Goal: Task Accomplishment & Management: Manage account settings

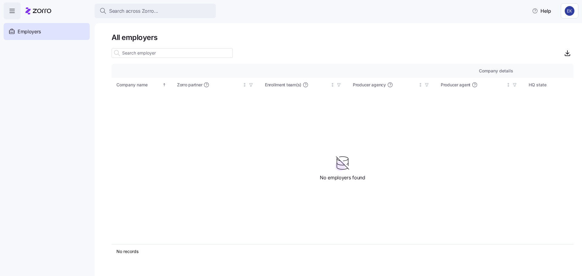
click at [32, 32] on span "Employers" at bounding box center [29, 32] width 23 height 8
click at [11, 10] on icon "button" at bounding box center [11, 10] width 7 height 7
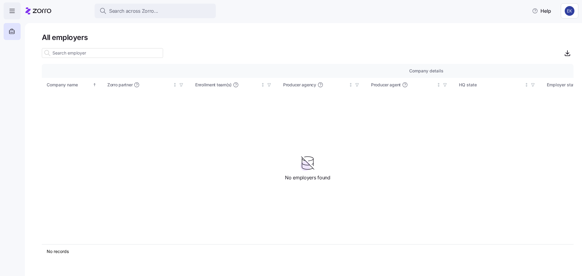
click at [11, 12] on icon "button" at bounding box center [11, 10] width 7 height 7
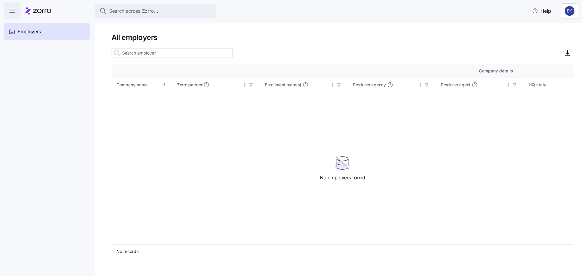
click at [568, 8] on html "Search across Zorro... Help Employers Demo employers Prospects Demo prospects A…" at bounding box center [291, 136] width 582 height 272
click at [570, 8] on html "Search across Zorro... Help Employers Demo employers Prospects Demo prospects A…" at bounding box center [291, 136] width 582 height 272
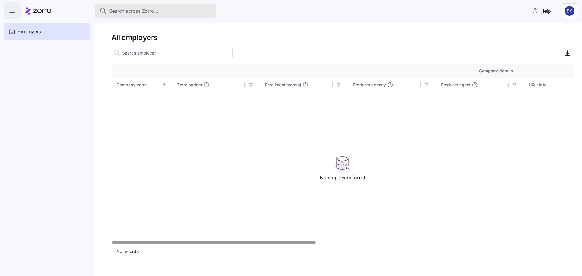
click at [127, 9] on span "Search across Zorro..." at bounding box center [133, 11] width 49 height 8
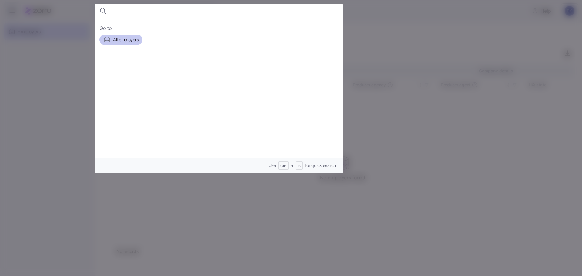
click at [127, 41] on span "All employers" at bounding box center [125, 40] width 25 height 6
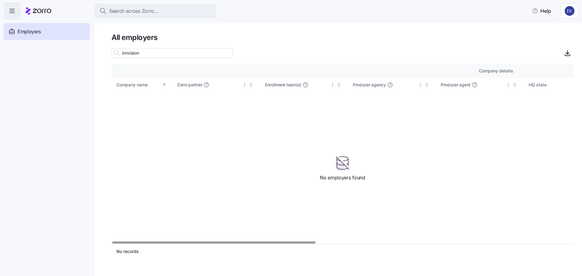
type input "innvision"
click at [17, 12] on span "button" at bounding box center [12, 11] width 16 height 16
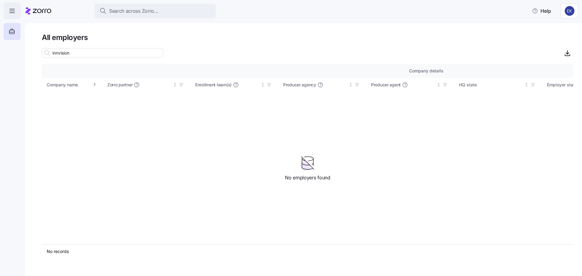
click at [13, 12] on icon "button" at bounding box center [11, 10] width 7 height 7
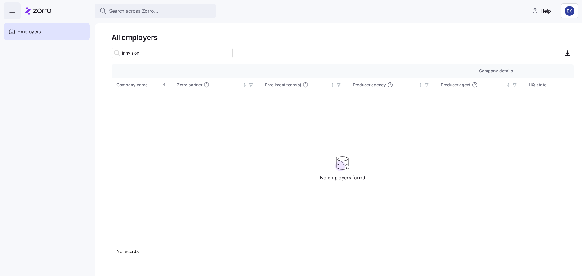
click at [564, 10] on html "Search across Zorro... Help Employers Demo employers Prospects Demo prospects A…" at bounding box center [291, 136] width 582 height 272
click at [564, 37] on div "Agency setup" at bounding box center [555, 37] width 36 height 7
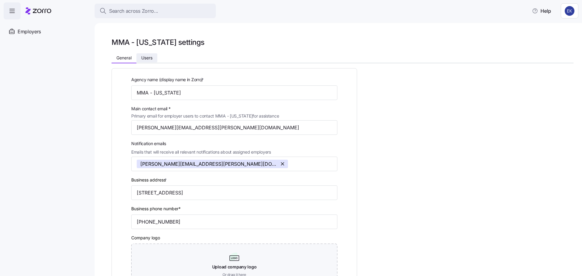
click at [144, 58] on span "Users" at bounding box center [146, 58] width 11 height 4
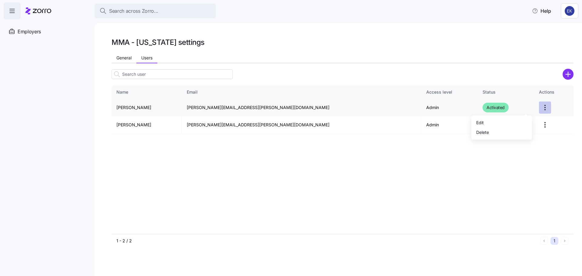
click at [528, 107] on html "Search across Zorro... Help Employers Demo employers Prospects Demo prospects A…" at bounding box center [291, 136] width 582 height 272
click at [483, 123] on div "Edit" at bounding box center [501, 123] width 56 height 10
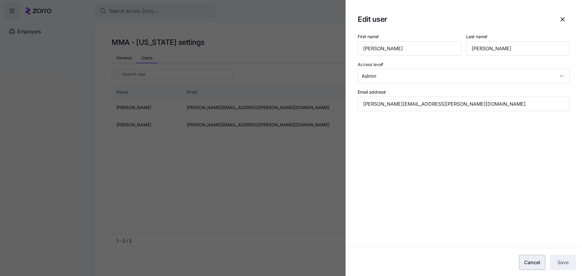
click at [536, 265] on span "Cancel" at bounding box center [532, 262] width 16 height 7
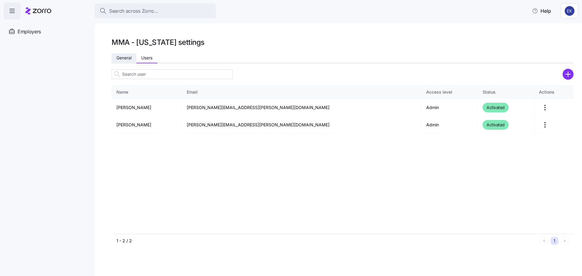
click at [119, 56] on span "General" at bounding box center [123, 58] width 15 height 4
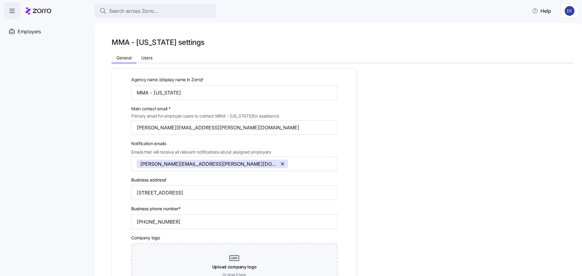
click at [570, 9] on html "Search across Zorro... Help Employers Demo employers Prospects Demo prospects A…" at bounding box center [291, 136] width 582 height 272
click at [556, 28] on div "My settings" at bounding box center [553, 27] width 32 height 7
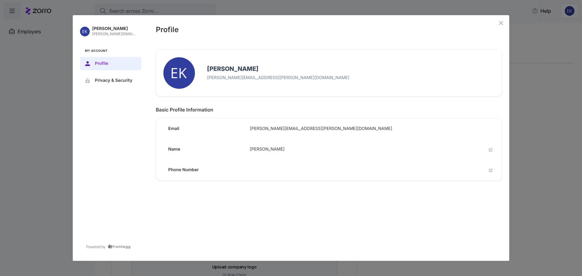
click at [491, 170] on icon "edit" at bounding box center [491, 169] width 2 height 2
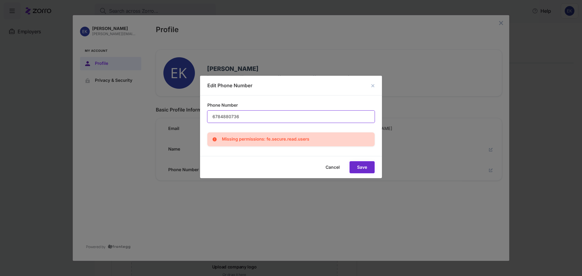
type input "6784880736"
click at [357, 165] on button "Save" at bounding box center [361, 167] width 25 height 12
type input "678-488-0736"
click at [357, 164] on button "Save" at bounding box center [361, 167] width 25 height 12
click at [334, 170] on button "Cancel" at bounding box center [333, 167] width 29 height 12
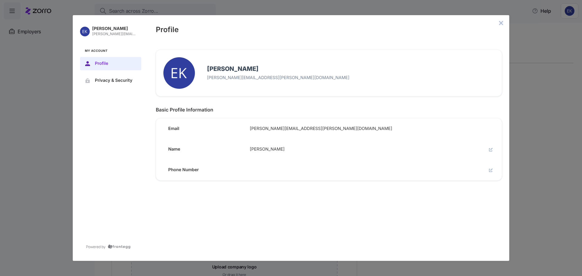
click at [502, 24] on icon "close admin-box" at bounding box center [501, 23] width 4 height 4
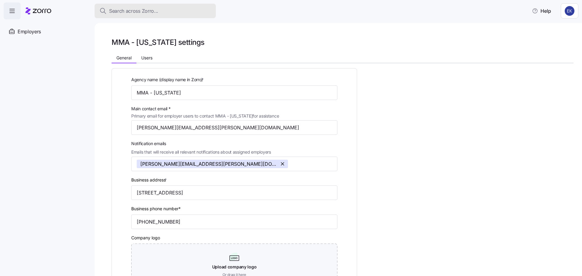
click at [120, 9] on span "Search across Zorro..." at bounding box center [133, 11] width 49 height 8
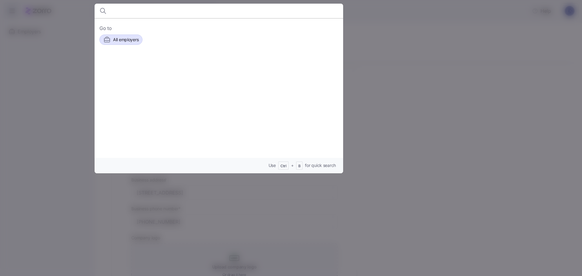
click at [118, 39] on span "All employers" at bounding box center [125, 40] width 25 height 6
